Goal: Find specific page/section: Find specific page/section

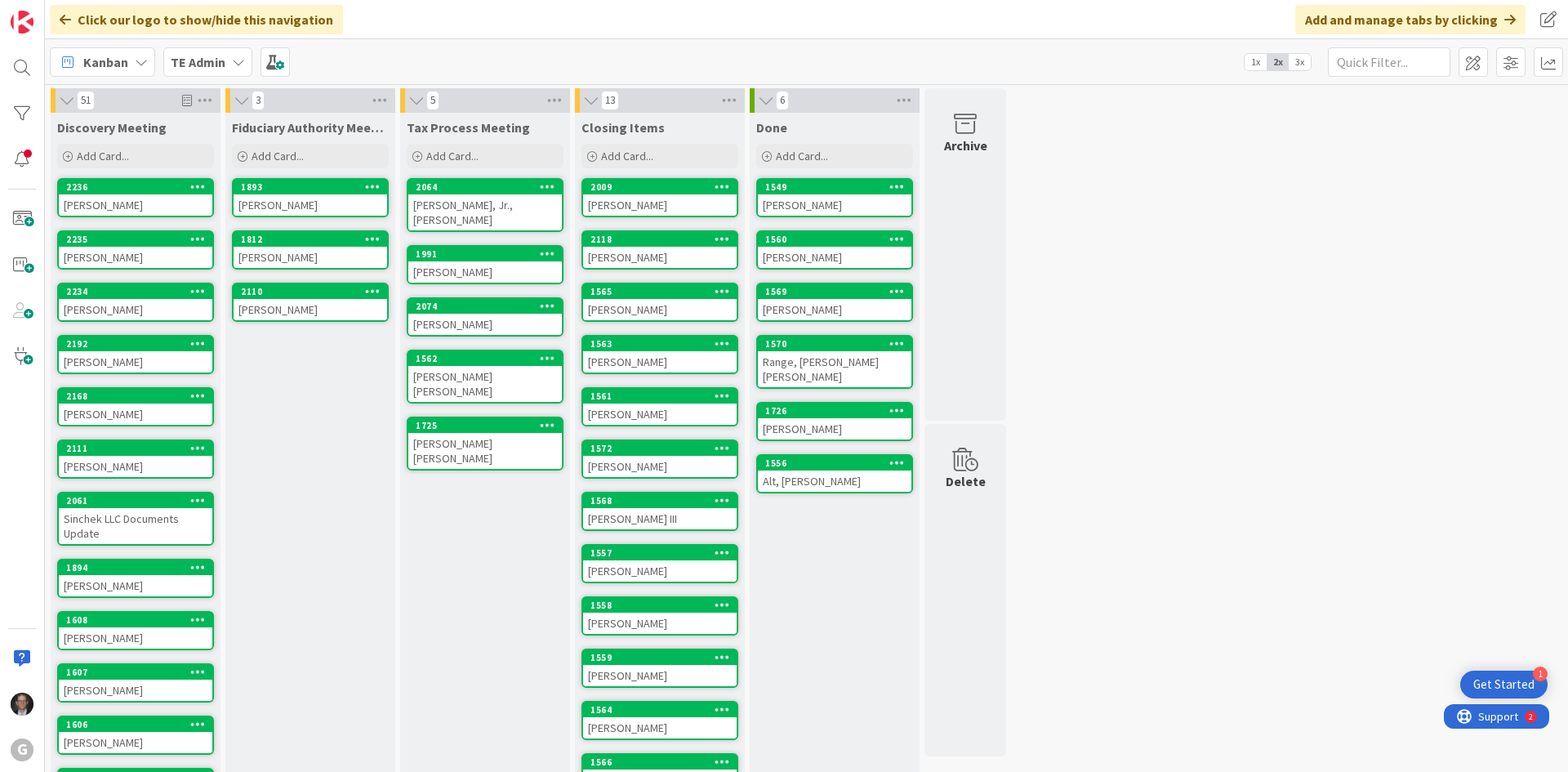
click at [188, 60] on b "TE Admin" at bounding box center [197, 61] width 55 height 16
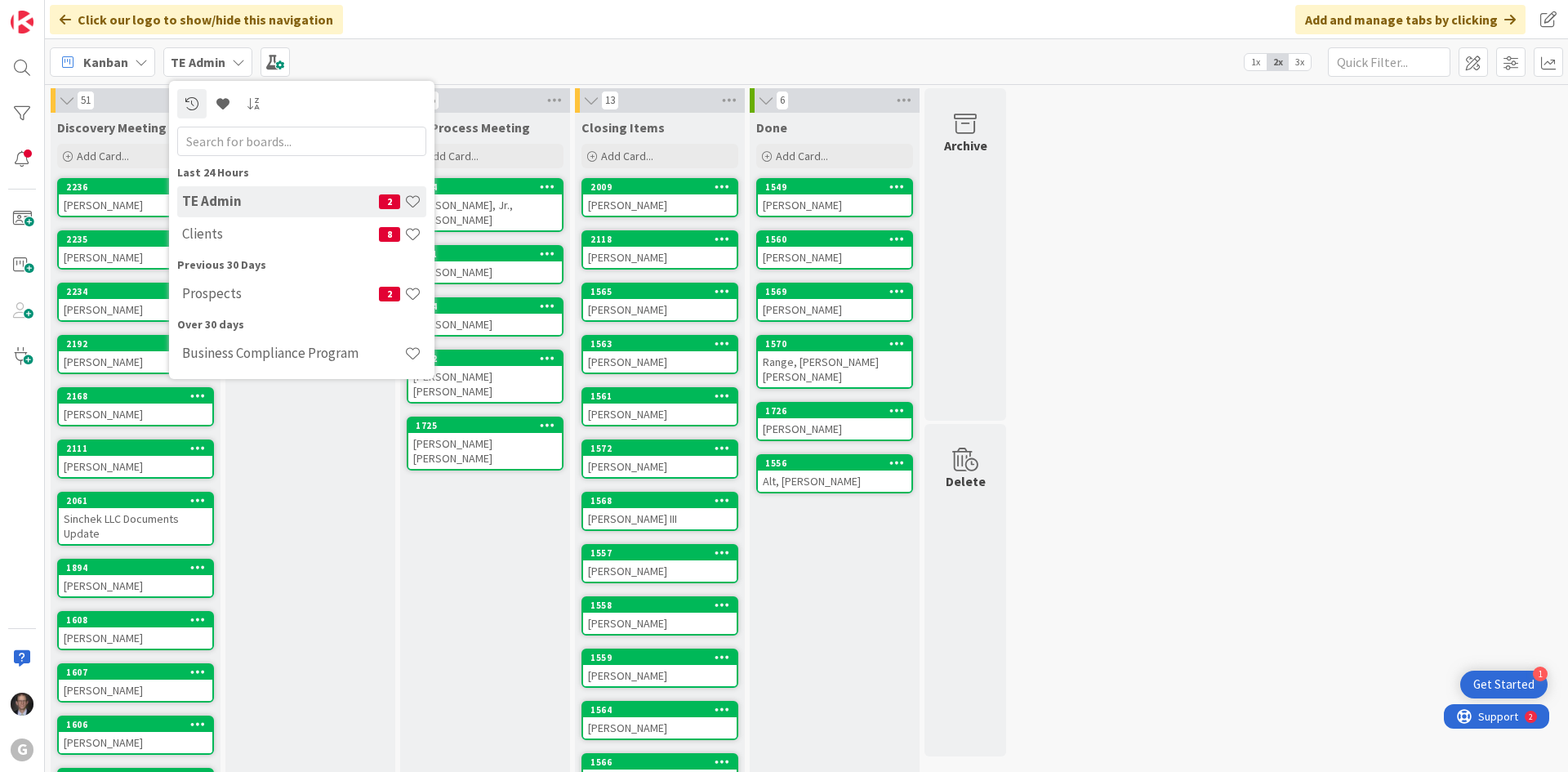
click at [131, 62] on div "Kanban" at bounding box center [102, 62] width 105 height 30
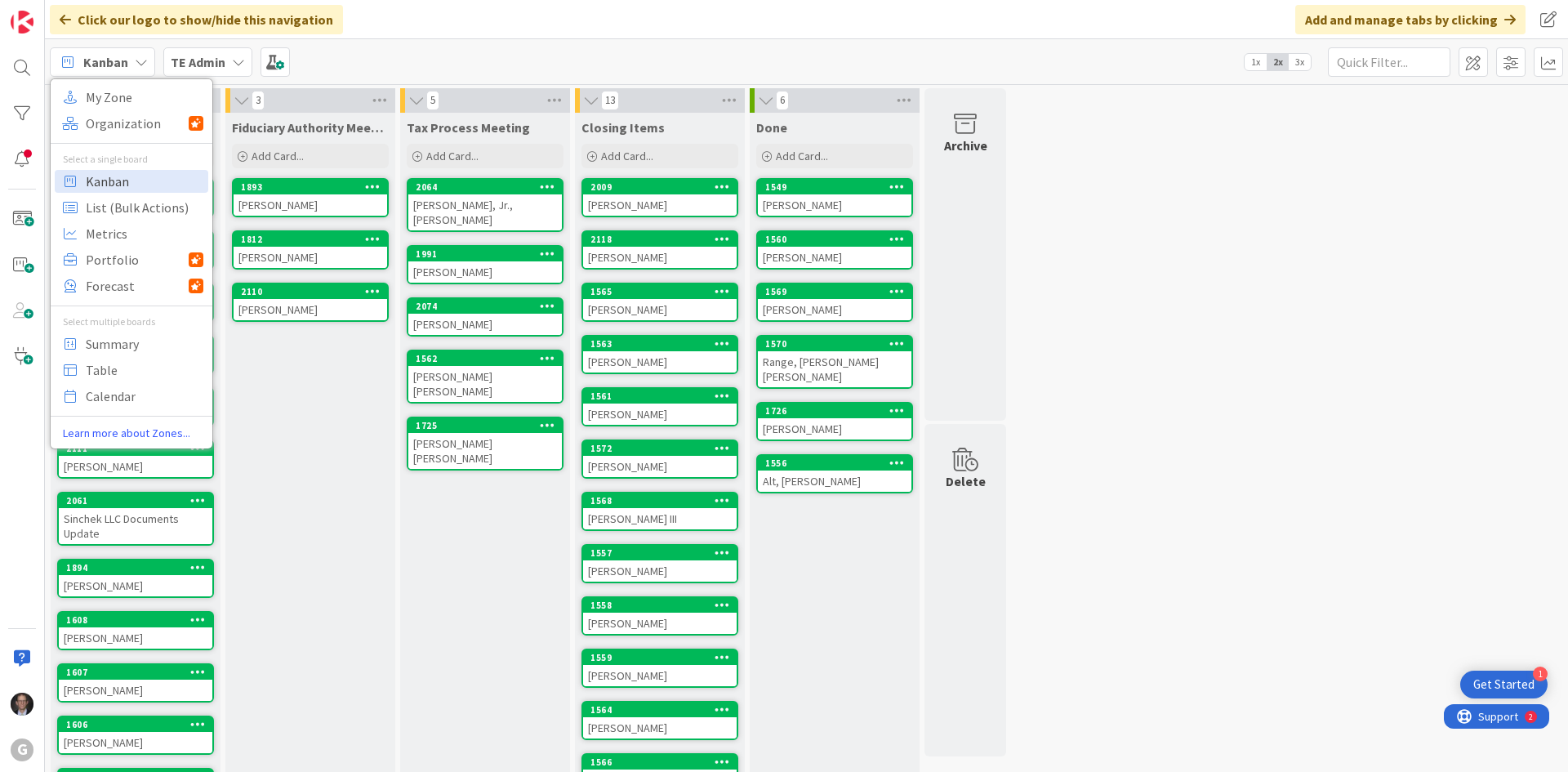
click at [107, 181] on span "Kanban" at bounding box center [145, 181] width 118 height 25
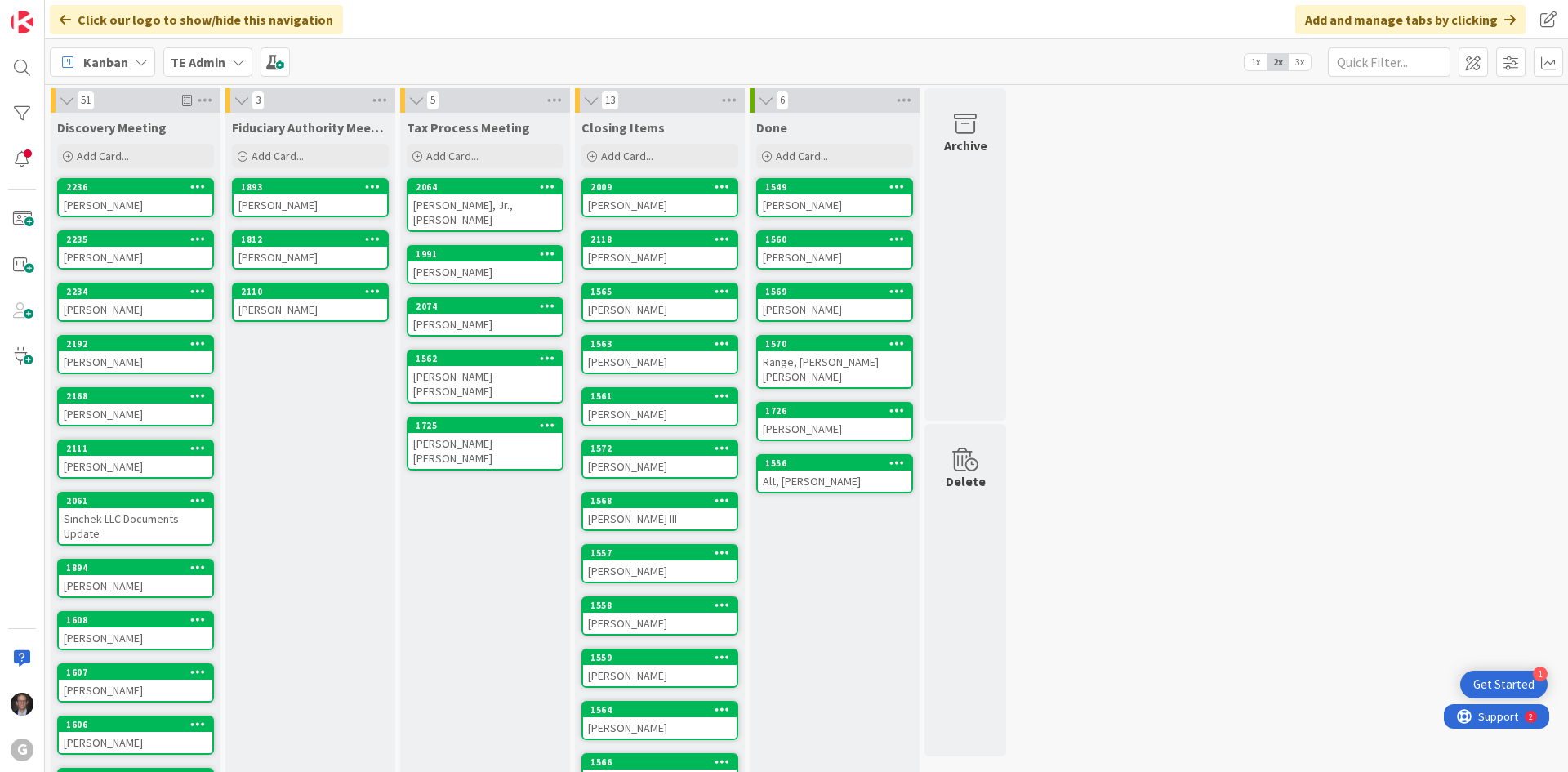
click at [193, 65] on b "TE Admin" at bounding box center [197, 61] width 55 height 16
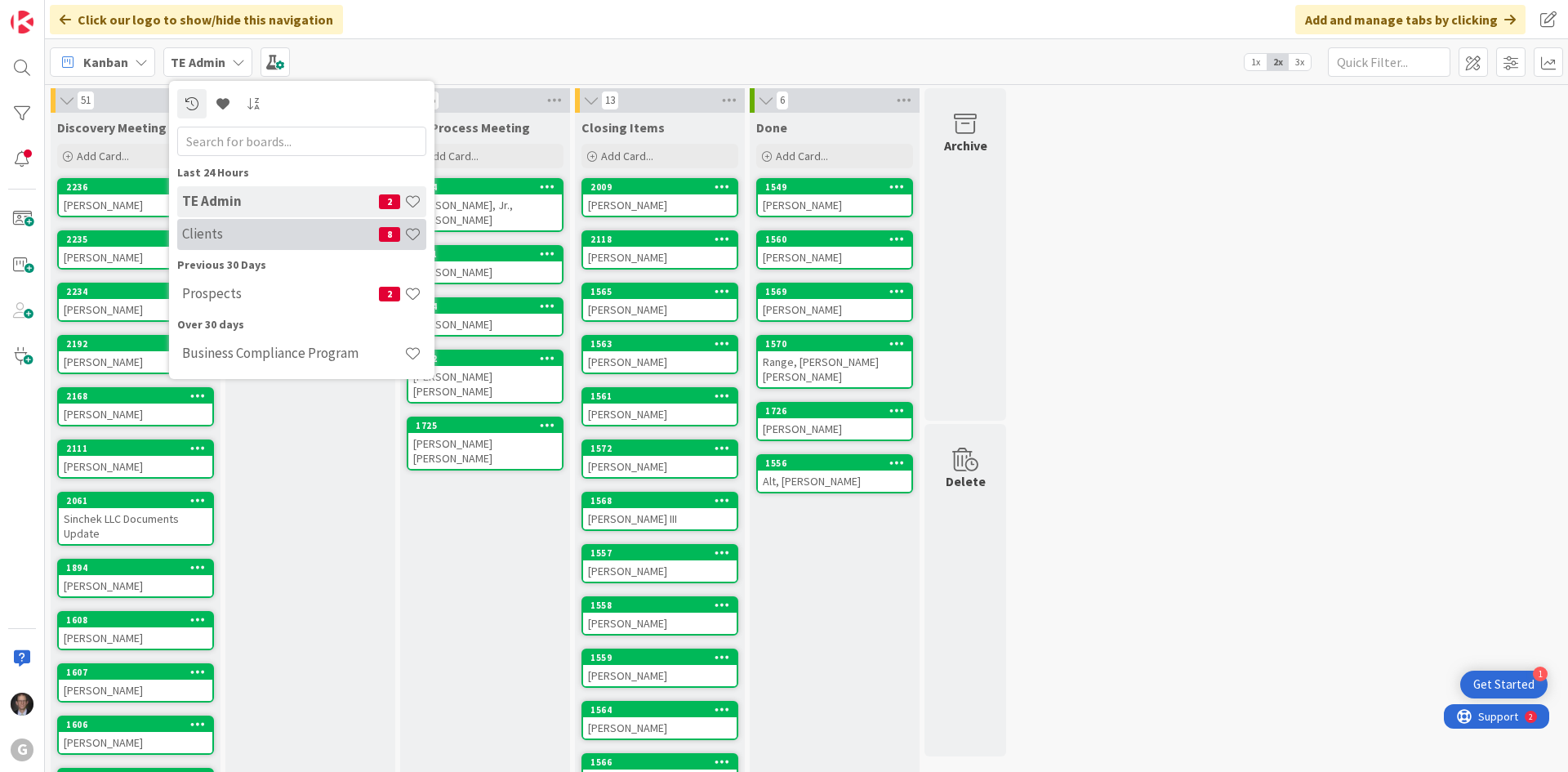
click at [204, 237] on h4 "Clients" at bounding box center [280, 233] width 197 height 16
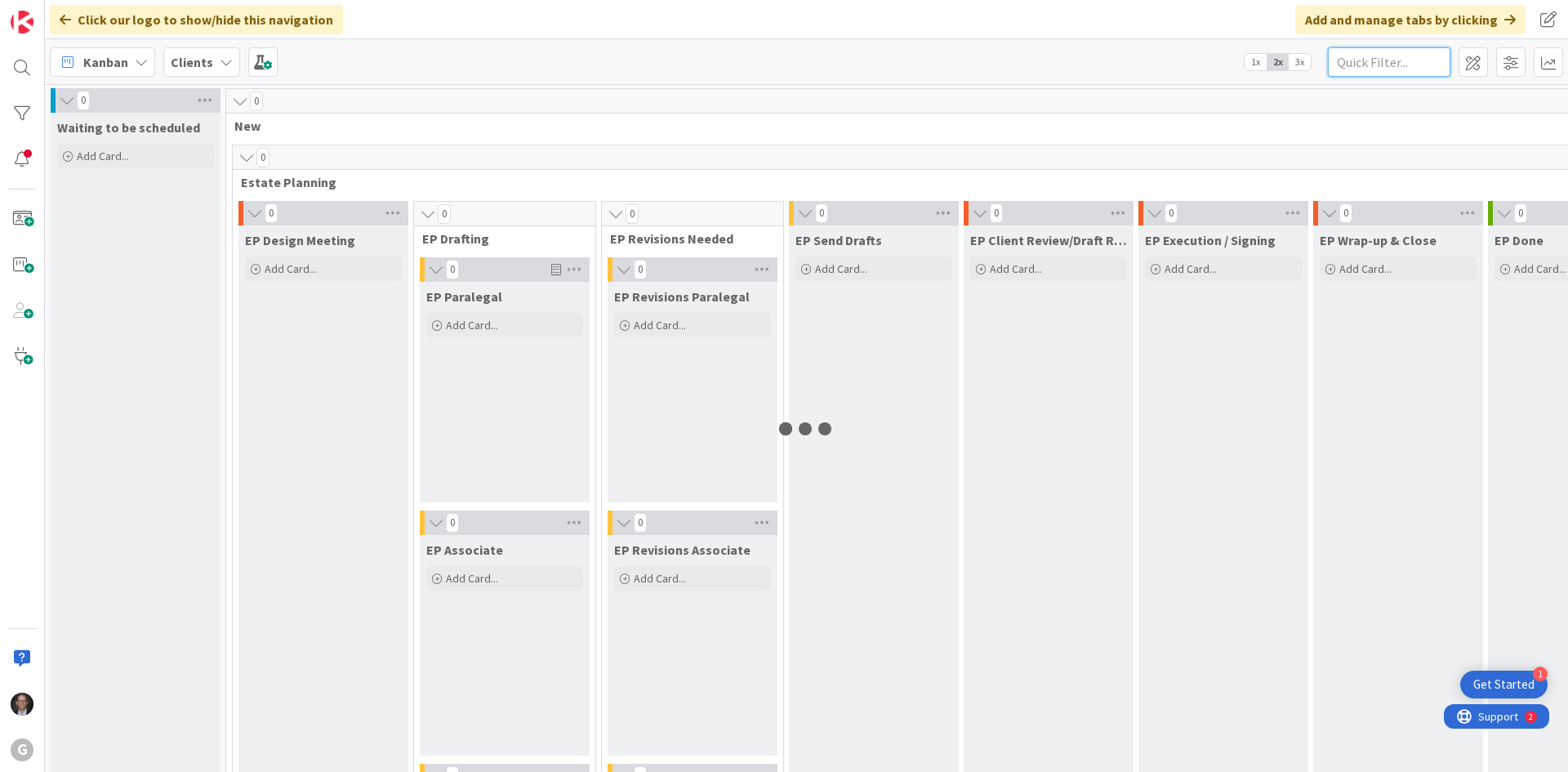
click at [1404, 60] on input "text" at bounding box center [1390, 62] width 123 height 30
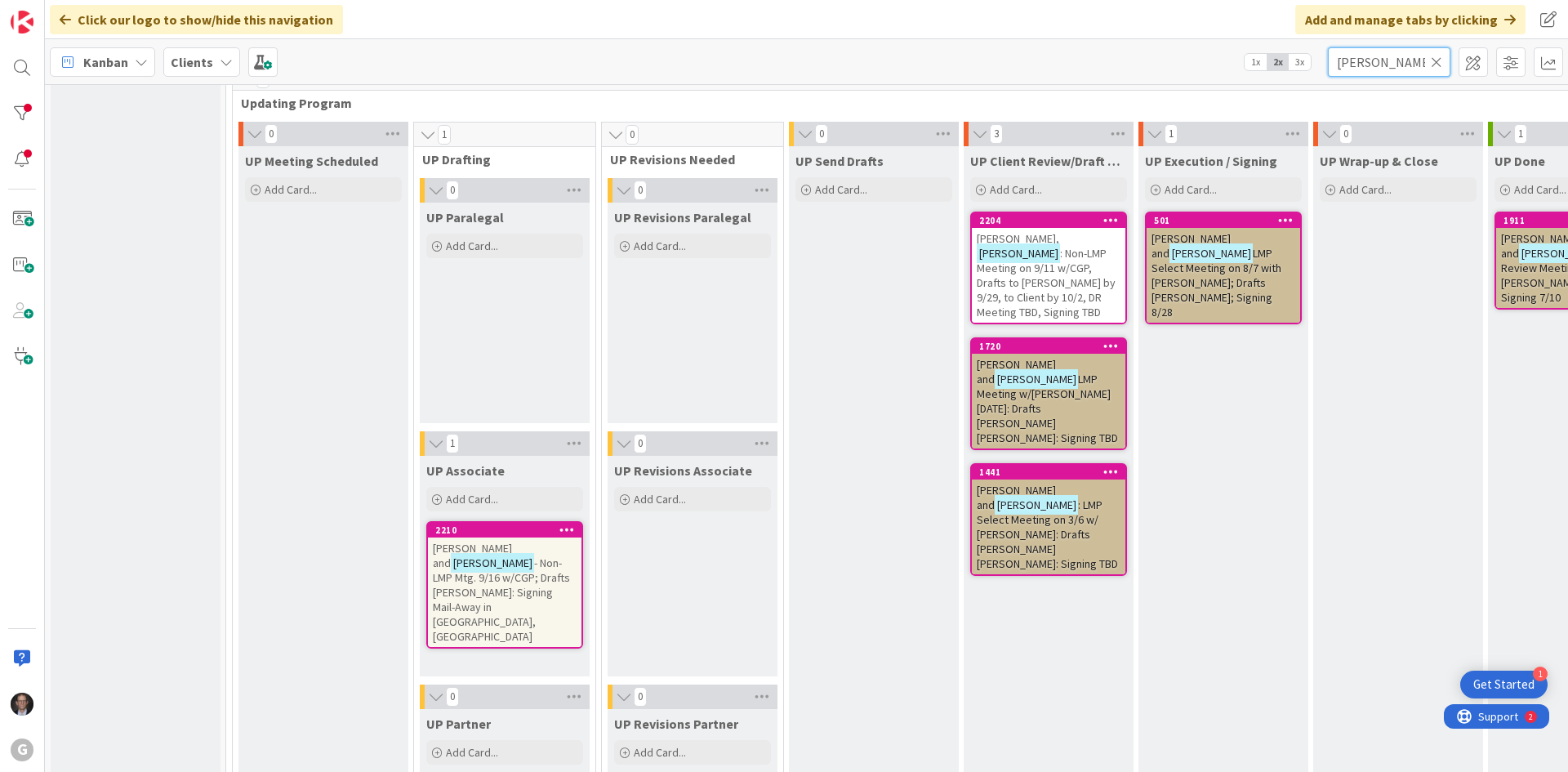
scroll to position [2334, 0]
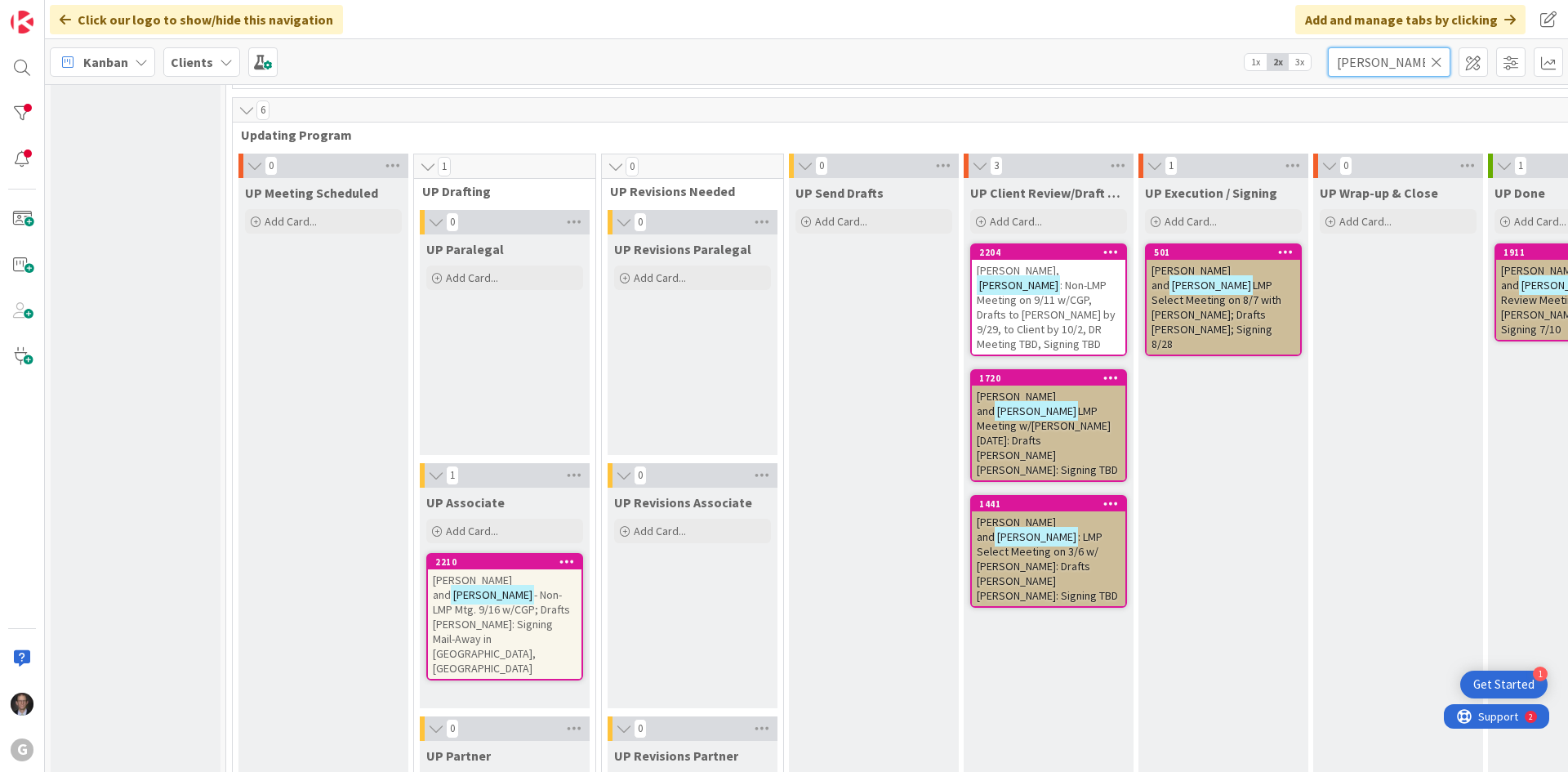
type input "[PERSON_NAME]"
click at [1068, 290] on span ": Non-LMP Meeting on 9/11 w/CGP, Drafts to [PERSON_NAME] by 9/29, to Client by …" at bounding box center [1047, 314] width 139 height 73
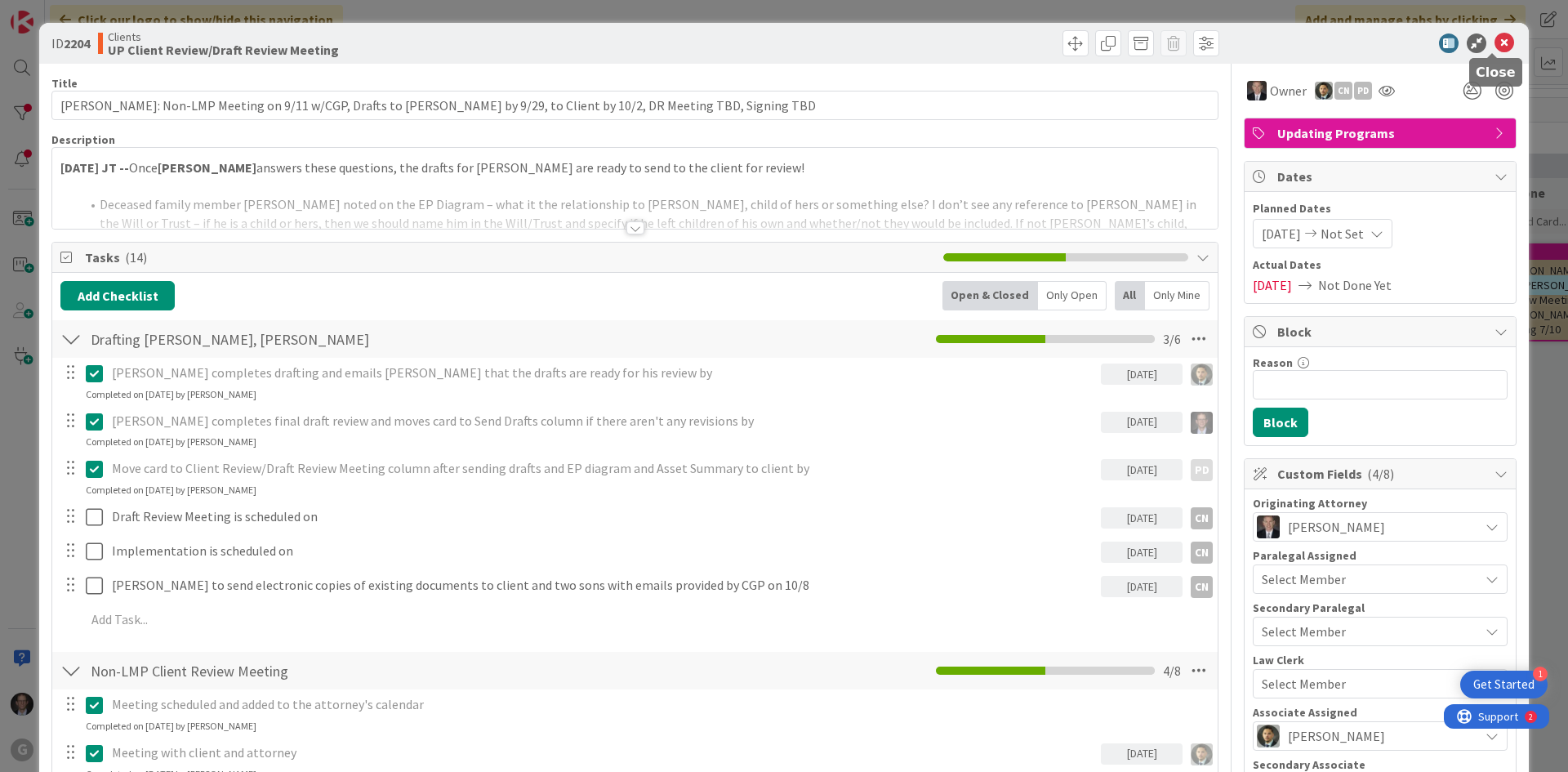
click at [1495, 44] on icon at bounding box center [1505, 44] width 20 height 20
